Goal: Task Accomplishment & Management: Complete application form

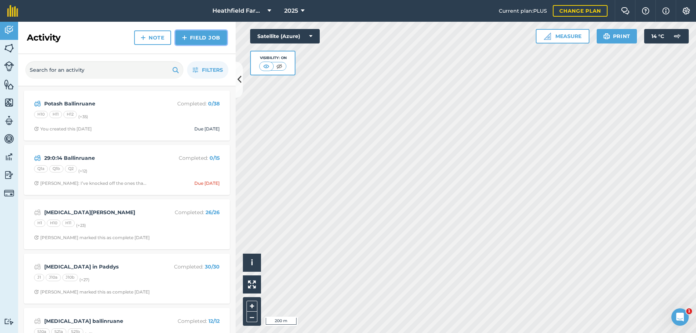
click at [210, 37] on link "Field Job" at bounding box center [200, 37] width 51 height 14
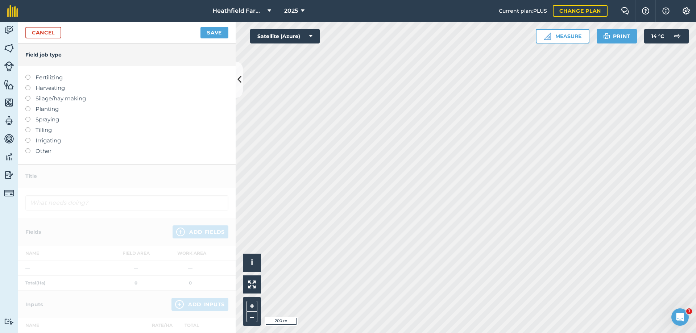
click at [28, 75] on label at bounding box center [30, 75] width 10 height 0
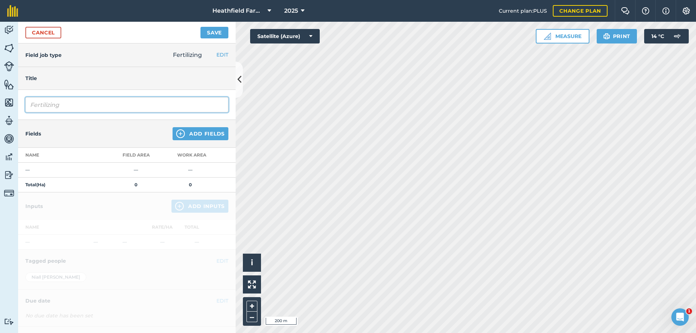
click at [43, 102] on input "Fertilizing" at bounding box center [126, 104] width 203 height 15
type input "i"
click at [51, 108] on input "slurry ballinruane" at bounding box center [126, 104] width 203 height 15
click at [33, 104] on input "slurry Ballinruane" at bounding box center [126, 104] width 203 height 15
type input "Slurry Ballinruane"
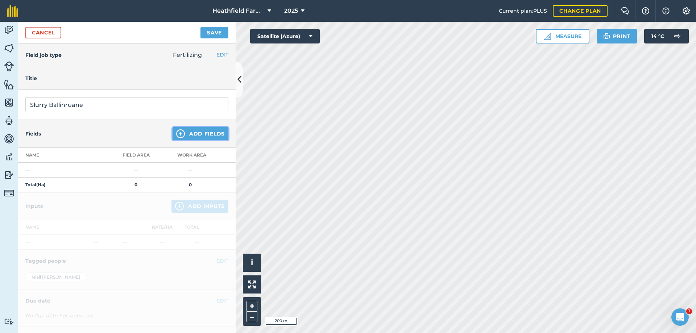
click at [176, 131] on img at bounding box center [180, 133] width 9 height 9
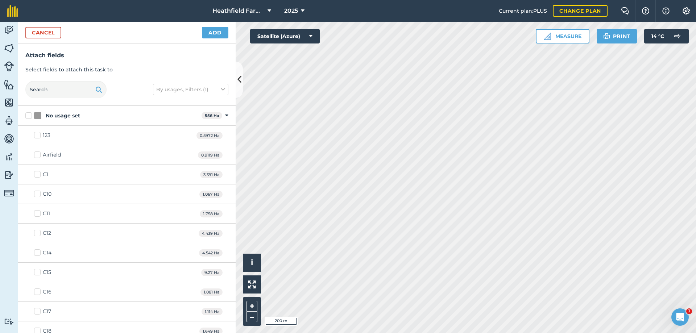
checkbox input "true"
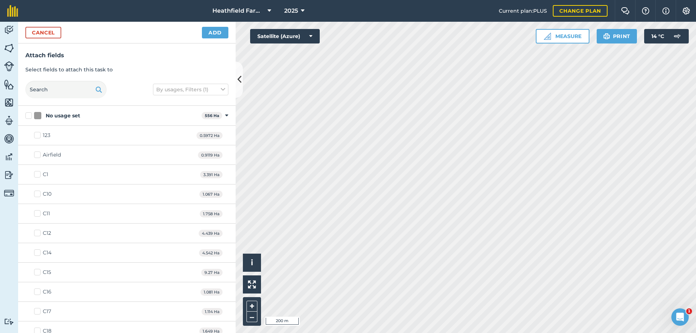
checkbox input "false"
checkbox input "true"
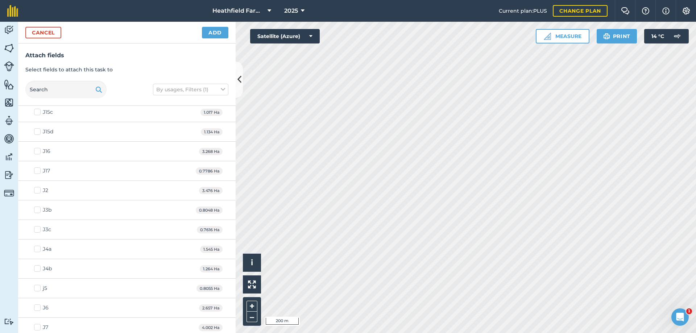
scroll to position [1256, 0]
click at [211, 32] on button "Add" at bounding box center [215, 33] width 26 height 12
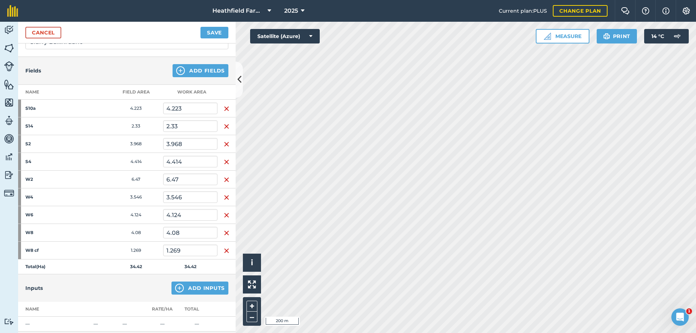
scroll to position [57, 0]
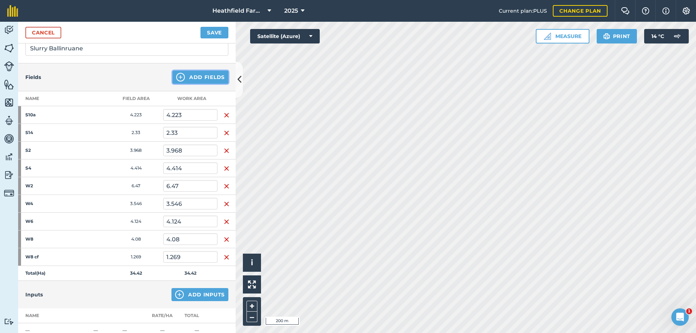
click at [196, 74] on button "Add Fields" at bounding box center [200, 77] width 56 height 13
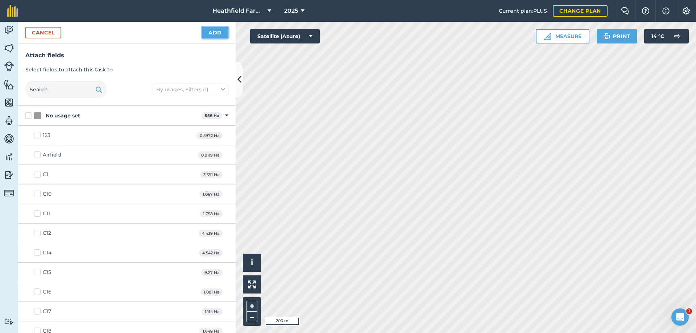
click at [215, 36] on button "Add" at bounding box center [215, 33] width 26 height 12
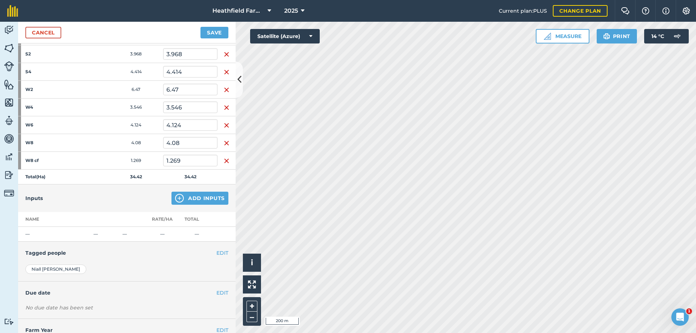
scroll to position [165, 0]
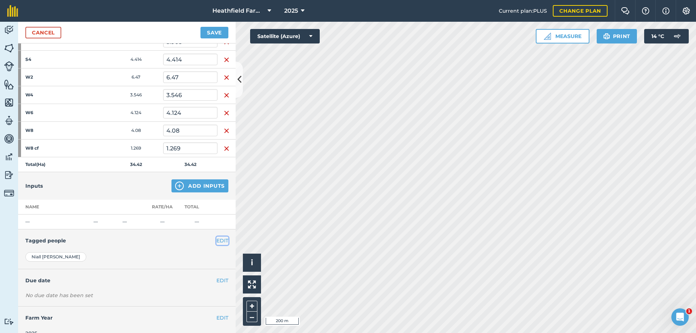
click at [217, 241] on button "EDIT" at bounding box center [222, 241] width 12 height 8
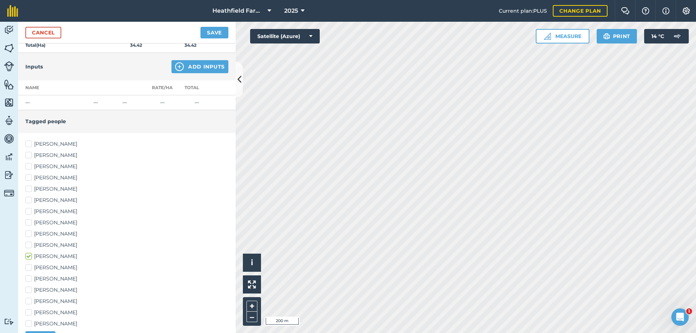
scroll to position [298, 0]
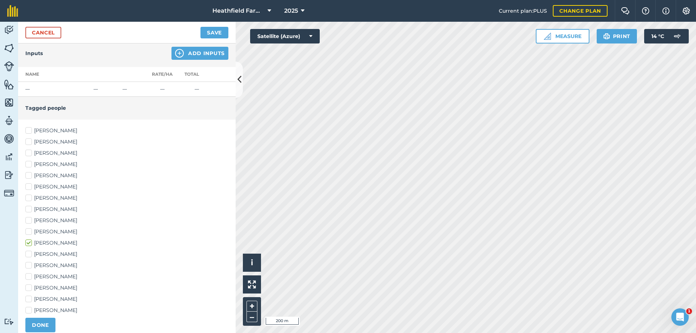
click at [29, 256] on label "[PERSON_NAME]" at bounding box center [126, 254] width 203 height 8
click at [29, 255] on input "[PERSON_NAME]" at bounding box center [27, 252] width 5 height 5
checkbox input "true"
click at [28, 309] on label "[PERSON_NAME]" at bounding box center [126, 311] width 203 height 8
click at [28, 309] on input "[PERSON_NAME]" at bounding box center [27, 309] width 5 height 5
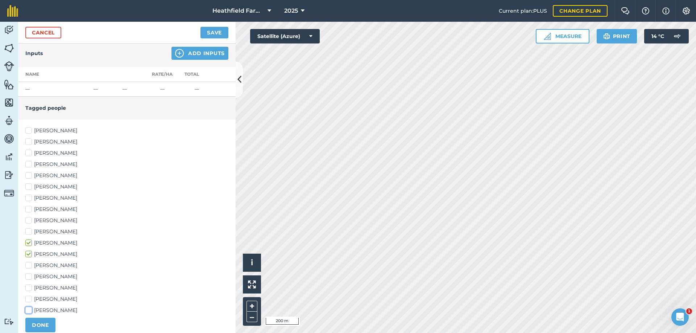
checkbox input "true"
click at [41, 325] on button "DONE" at bounding box center [40, 325] width 30 height 14
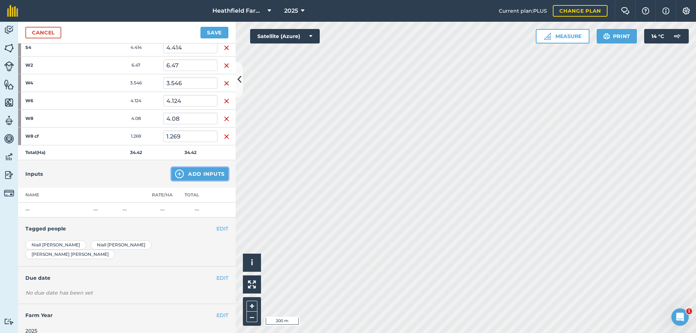
click at [200, 175] on button "Add Inputs" at bounding box center [199, 173] width 57 height 13
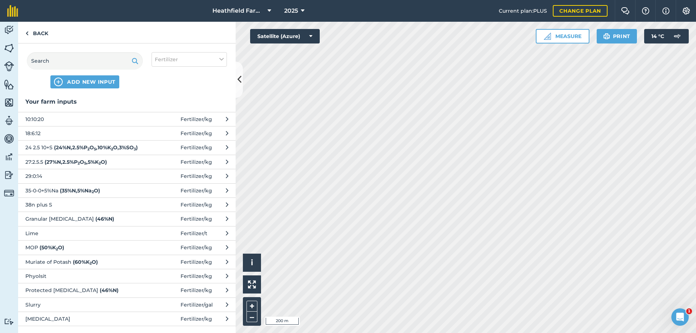
click at [43, 309] on span "Slurry" at bounding box center [84, 305] width 118 height 8
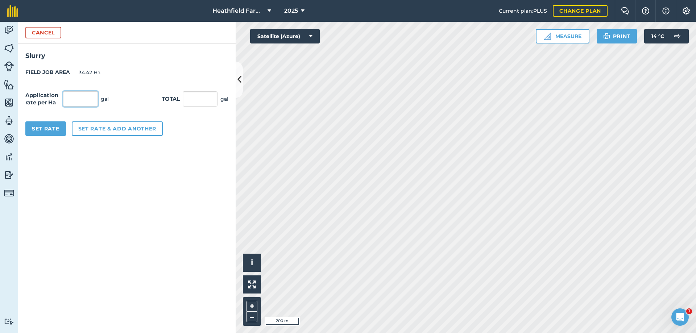
click at [73, 98] on input "text" at bounding box center [80, 98] width 35 height 15
type input "7,400"
type input "254,708"
click at [61, 132] on button "Set Rate" at bounding box center [45, 128] width 41 height 14
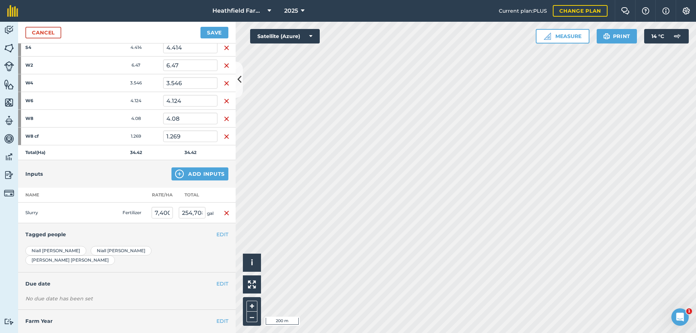
scroll to position [189, 0]
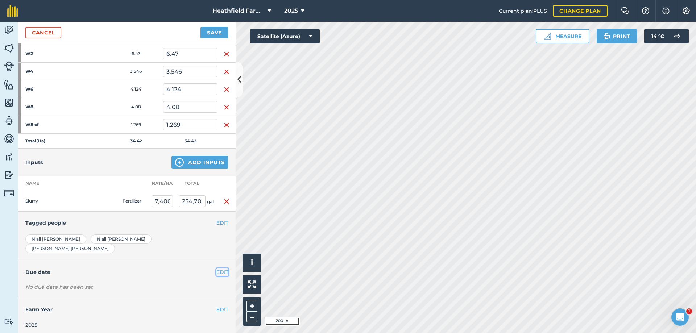
click at [216, 268] on button "EDIT" at bounding box center [222, 272] width 12 height 8
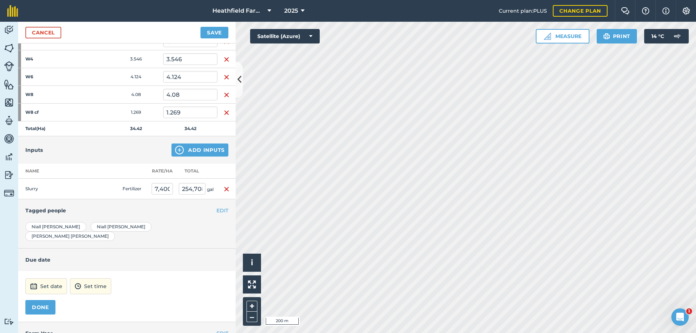
scroll to position [225, 0]
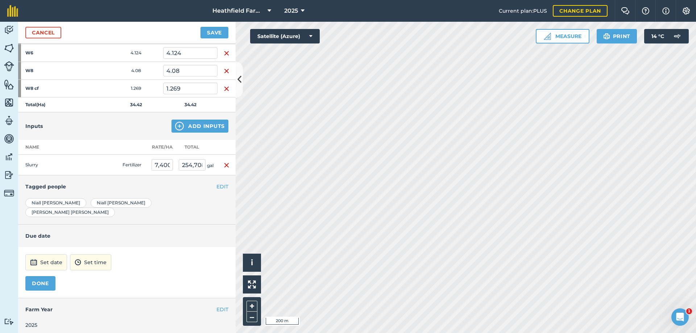
drag, startPoint x: 38, startPoint y: 248, endPoint x: 41, endPoint y: 257, distance: 8.7
click at [40, 255] on div "Set date Set time DONE" at bounding box center [126, 272] width 217 height 51
click at [43, 259] on button "Set date" at bounding box center [46, 262] width 42 height 16
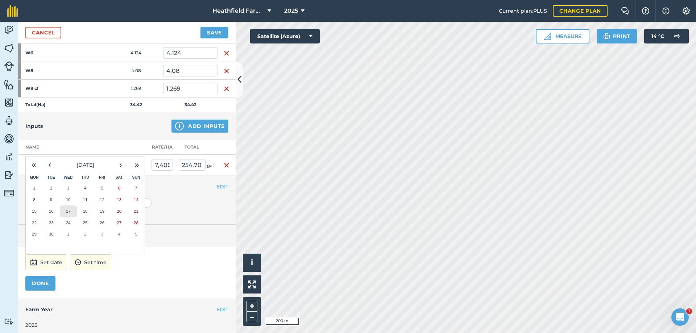
click at [61, 205] on button "17" at bounding box center [68, 211] width 17 height 12
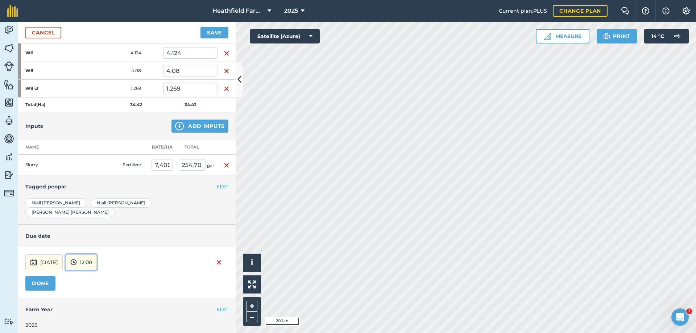
click at [97, 261] on button "12:00" at bounding box center [81, 262] width 31 height 16
click at [100, 207] on button "10:00" at bounding box center [83, 210] width 34 height 12
click at [50, 276] on button "DONE" at bounding box center [40, 283] width 30 height 14
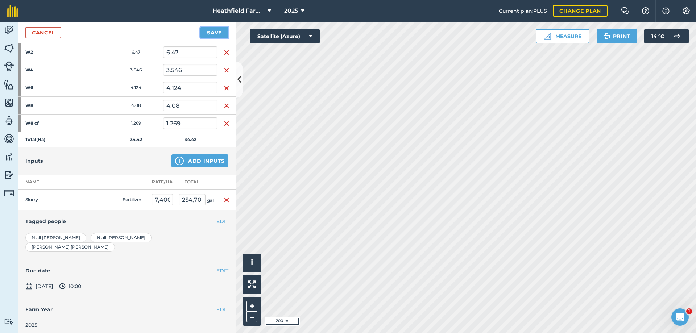
click at [211, 33] on button "Save" at bounding box center [214, 33] width 28 height 12
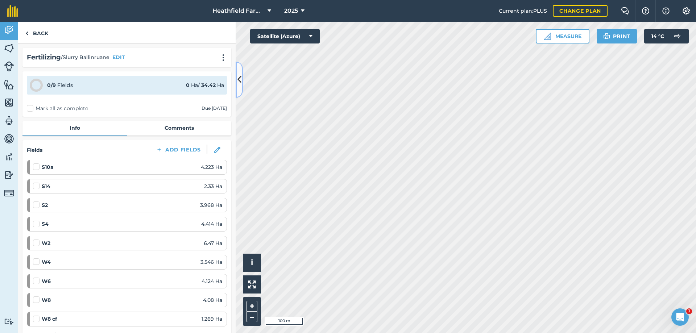
click at [236, 85] on button at bounding box center [239, 80] width 7 height 36
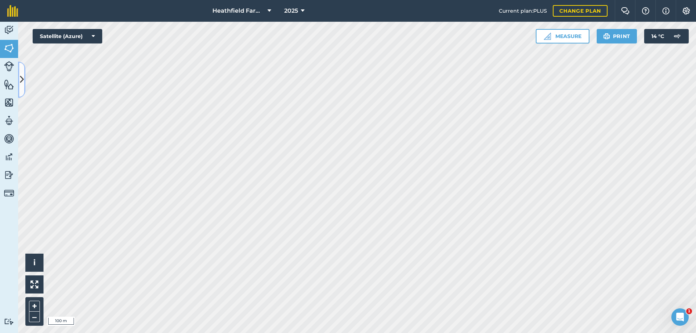
click at [22, 73] on icon at bounding box center [22, 79] width 4 height 13
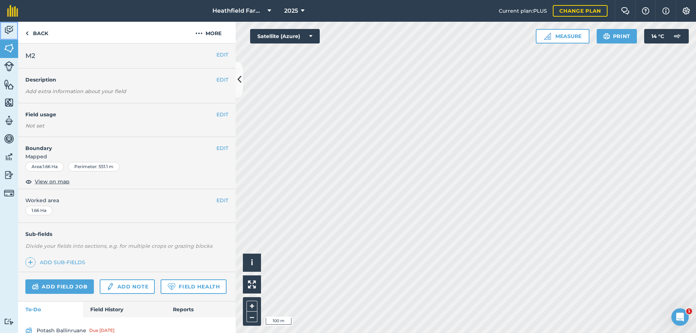
click at [9, 32] on img at bounding box center [9, 30] width 10 height 11
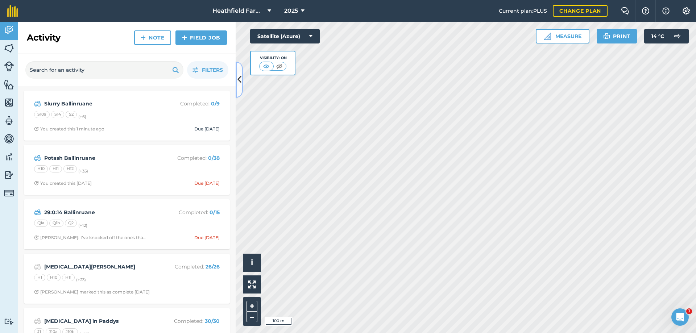
click at [239, 77] on icon at bounding box center [239, 79] width 4 height 13
